Goal: Find specific page/section: Find specific page/section

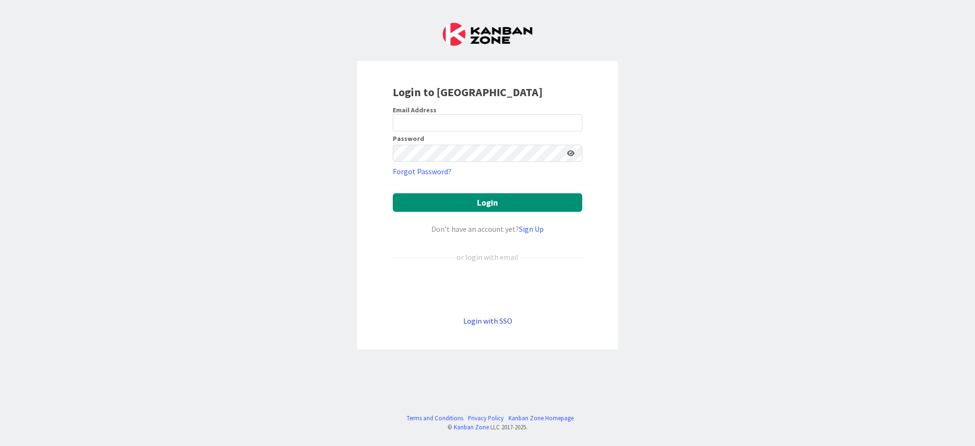
click at [497, 321] on link "Login with SSO" at bounding box center [487, 321] width 49 height 10
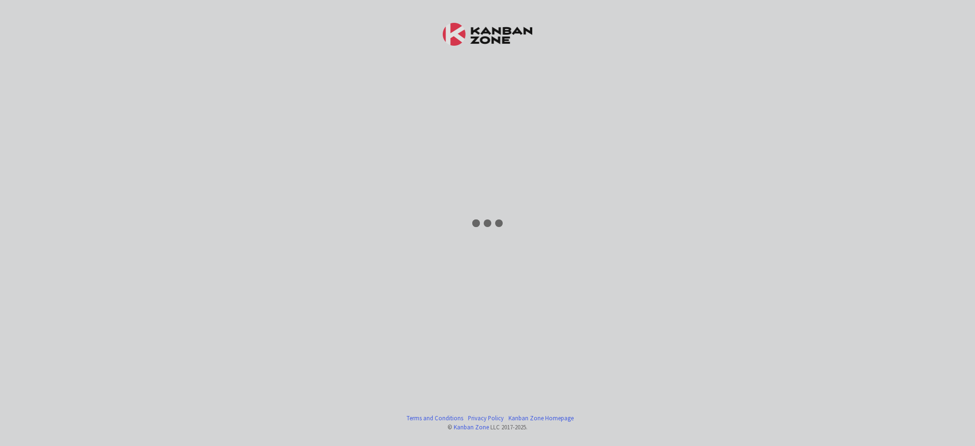
click at [493, 320] on div "Terms and Conditions Privacy Policy [GEOGRAPHIC_DATA] Homepage © Kanban Zone LL…" at bounding box center [487, 223] width 975 height 446
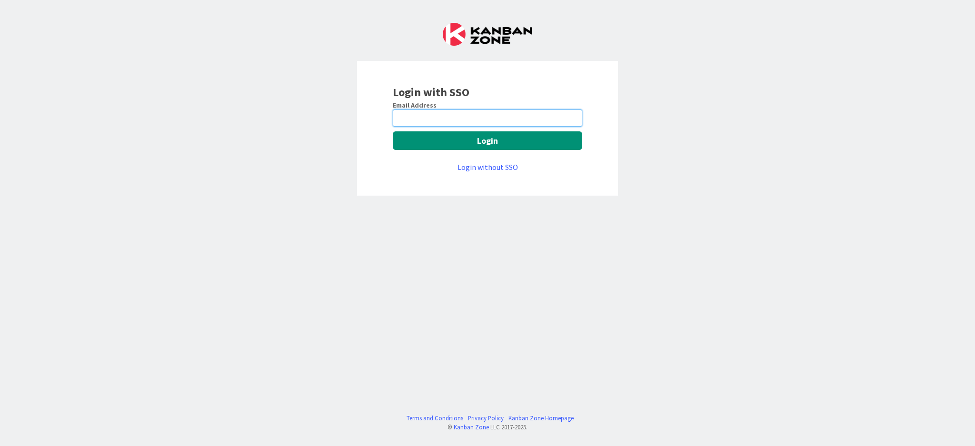
click at [446, 120] on input "email" at bounding box center [487, 117] width 189 height 17
type input "[EMAIL_ADDRESS][DOMAIN_NAME]"
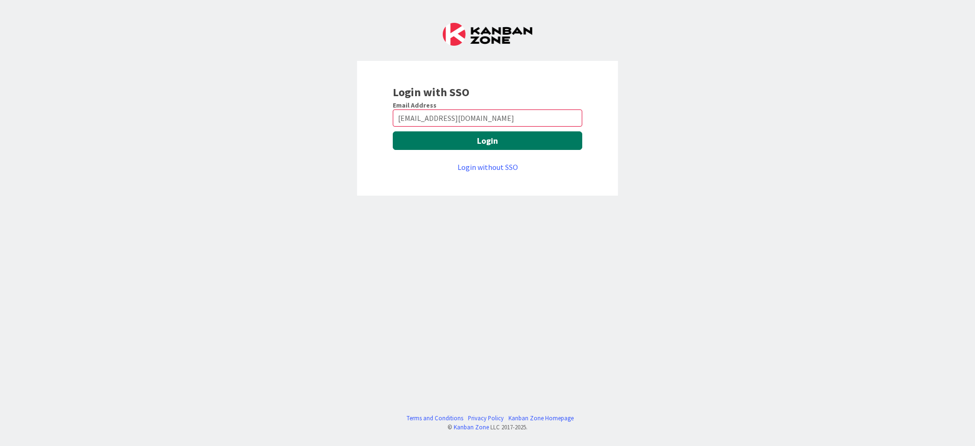
drag, startPoint x: 427, startPoint y: 143, endPoint x: 515, endPoint y: 172, distance: 92.6
click at [432, 143] on button "Login" at bounding box center [487, 140] width 189 height 19
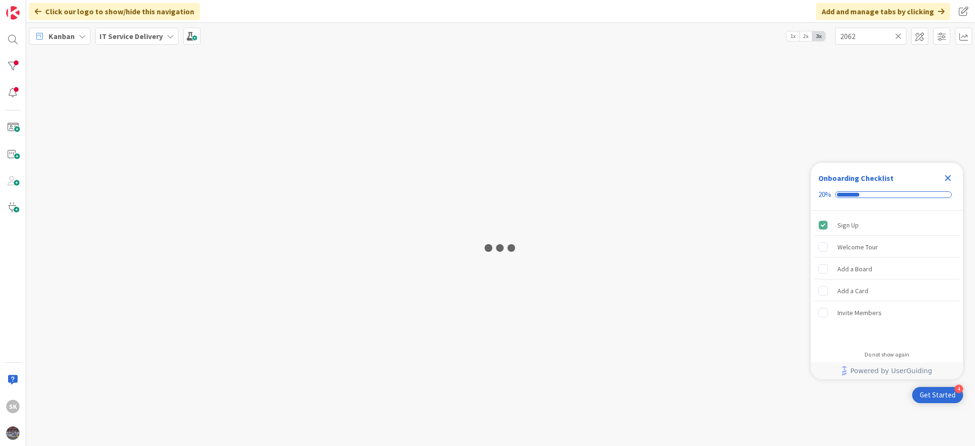
type input "2062"
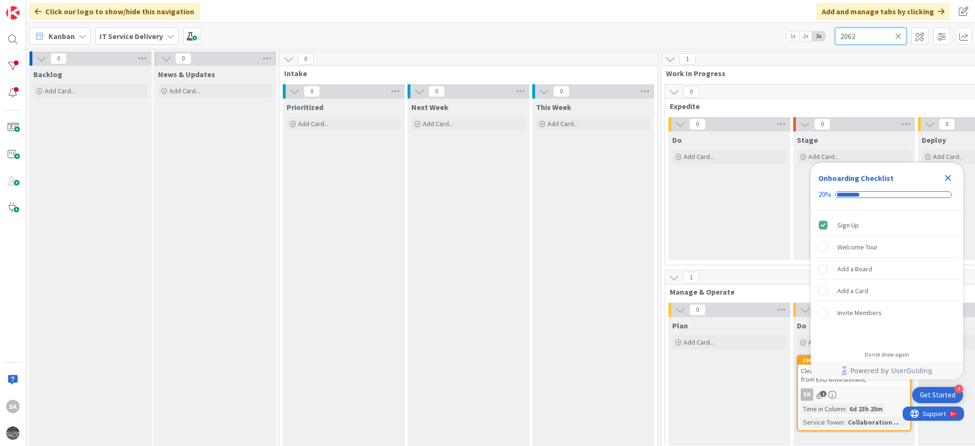
drag, startPoint x: 859, startPoint y: 36, endPoint x: 797, endPoint y: 40, distance: 62.5
click at [797, 40] on div "Kanban IT Service Delivery 1x 2x 3x 2062" at bounding box center [500, 36] width 948 height 26
click at [854, 37] on input "2062" at bounding box center [870, 36] width 71 height 17
click at [947, 178] on icon "Close Checklist" at bounding box center [948, 178] width 6 height 6
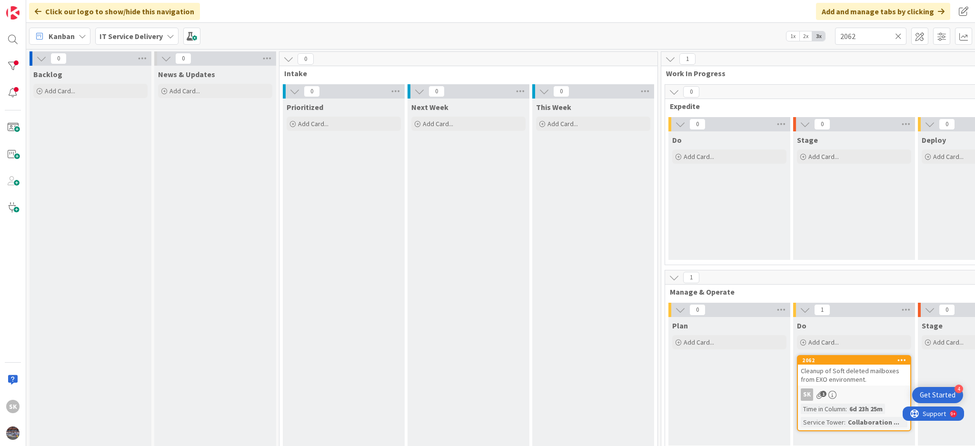
click at [831, 366] on span "Cleanup of Soft deleted mailboxes from EXO environment." at bounding box center [849, 374] width 99 height 17
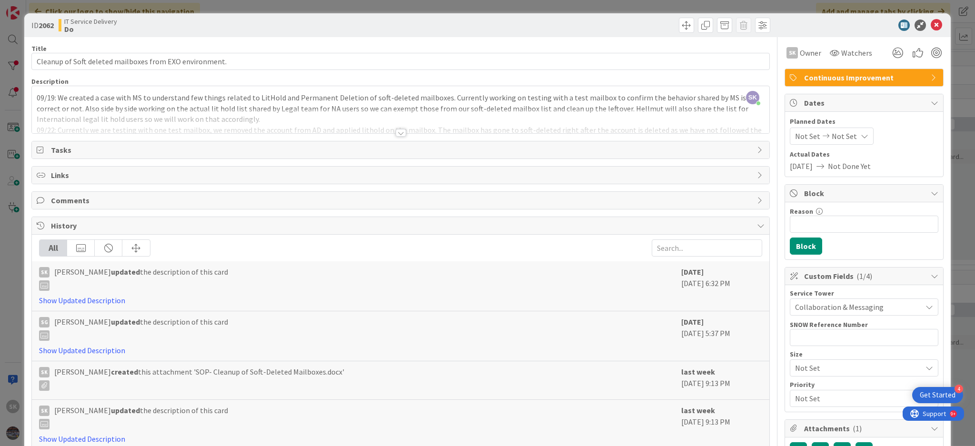
click at [395, 130] on div at bounding box center [400, 133] width 10 height 8
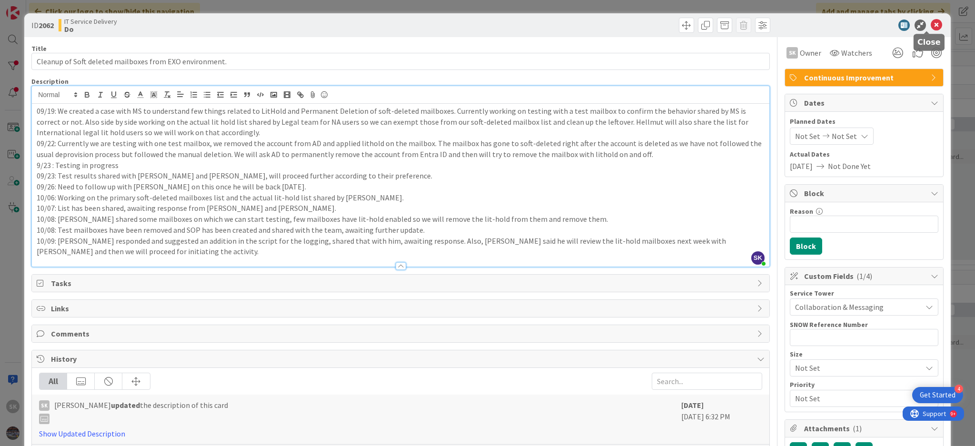
click at [930, 22] on icon at bounding box center [935, 25] width 11 height 11
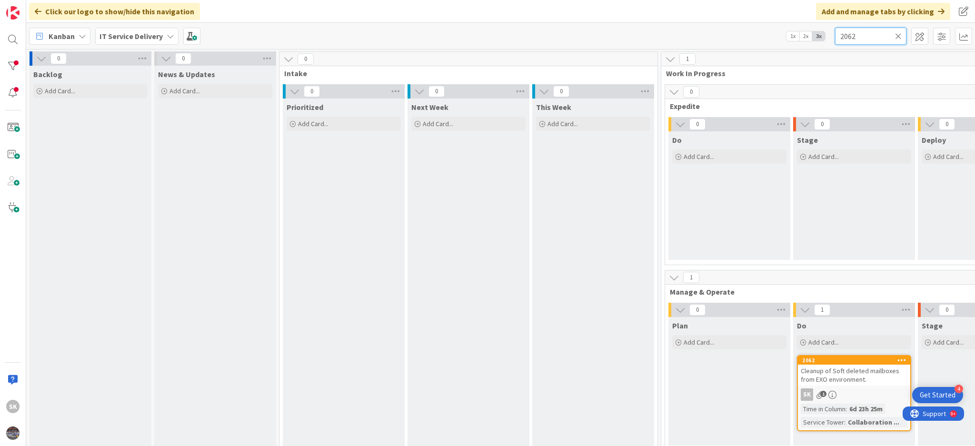
drag, startPoint x: 858, startPoint y: 35, endPoint x: 784, endPoint y: 38, distance: 74.3
click at [784, 38] on div "Kanban IT Service Delivery 1x 2x 3x 2062" at bounding box center [500, 36] width 948 height 26
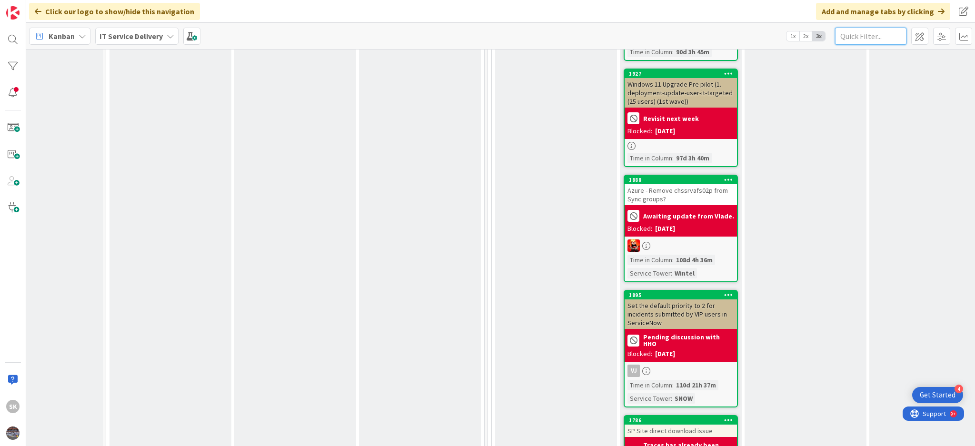
scroll to position [2347, 173]
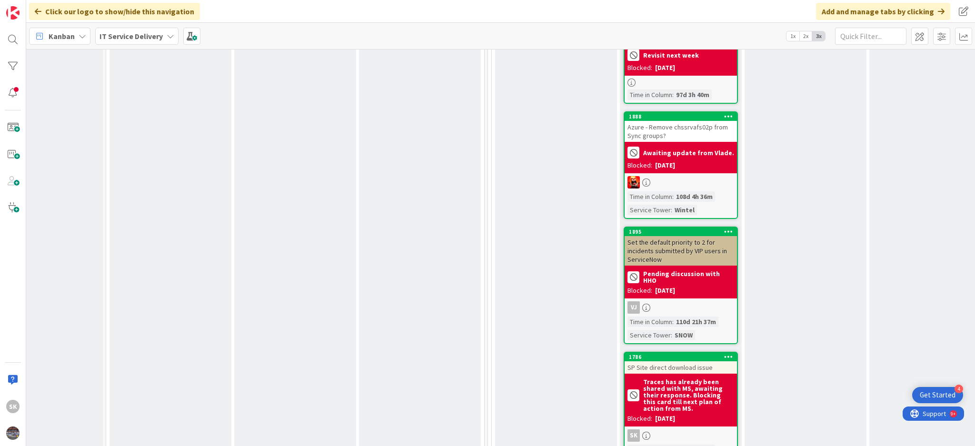
click at [682, 378] on b "Traces has already been shared with MS, awaiting their response. Blocking this …" at bounding box center [688, 394] width 91 height 33
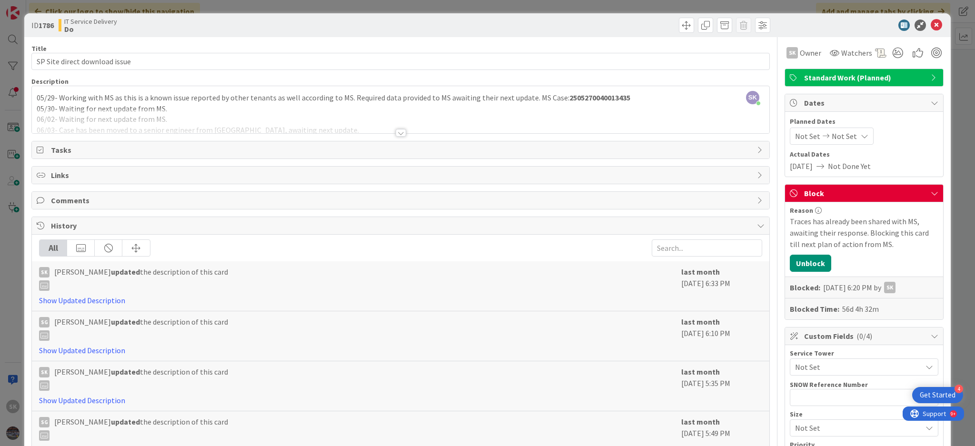
click at [576, 94] on div "SK Shehroz Khan just joined 05/29- Working with MS as this is a known issue rep…" at bounding box center [400, 109] width 737 height 47
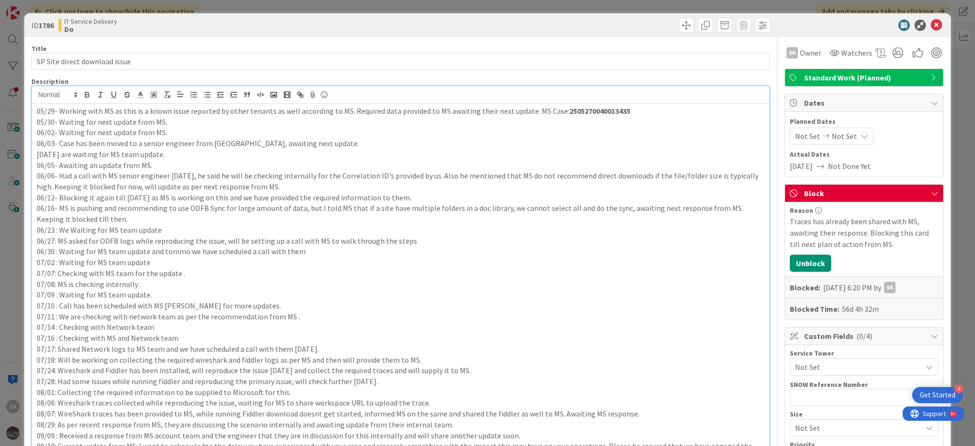
click at [576, 94] on div at bounding box center [400, 95] width 737 height 18
click at [580, 111] on strong "2505270040013435" at bounding box center [599, 111] width 61 height 10
copy strong "2505270040013435"
click at [39, 25] on b "1786" at bounding box center [46, 25] width 15 height 10
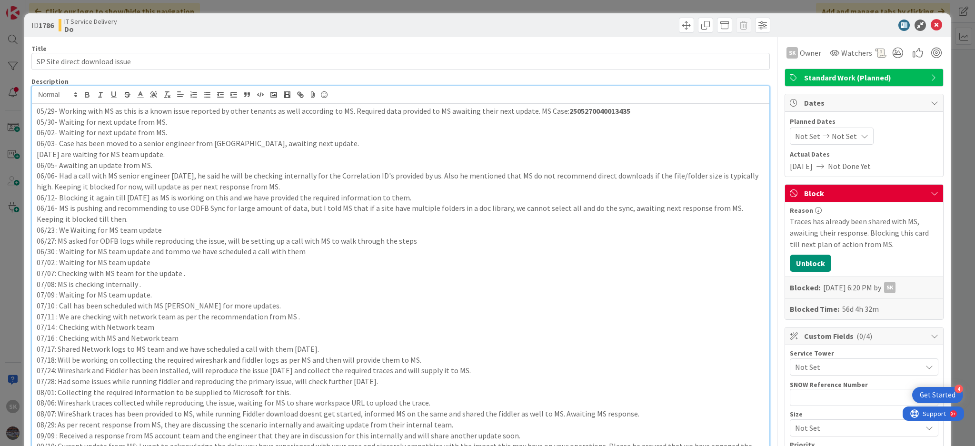
click at [590, 111] on strong "2505270040013435" at bounding box center [599, 111] width 61 height 10
copy strong "2505270040013435"
click at [930, 20] on icon at bounding box center [935, 25] width 11 height 11
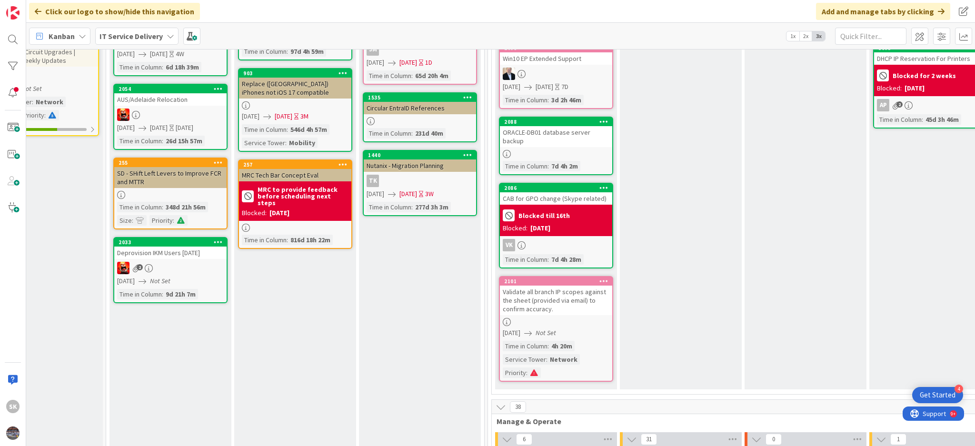
scroll to position [0, 173]
